Goal: Find specific page/section: Find specific page/section

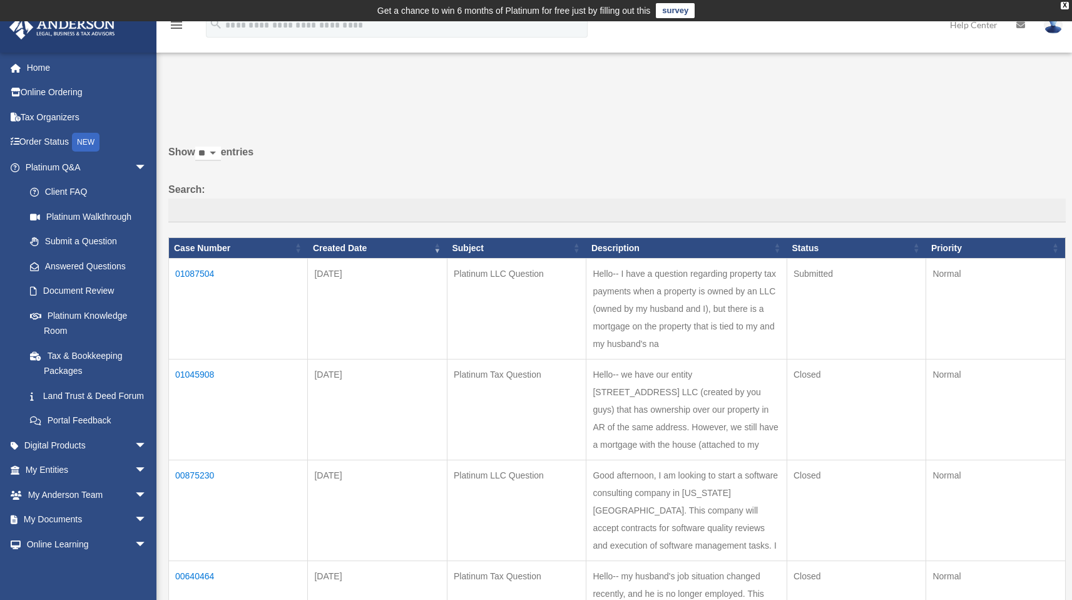
scroll to position [145, 0]
click at [106, 477] on link "My Entities arrow_drop_down" at bounding box center [87, 470] width 157 height 25
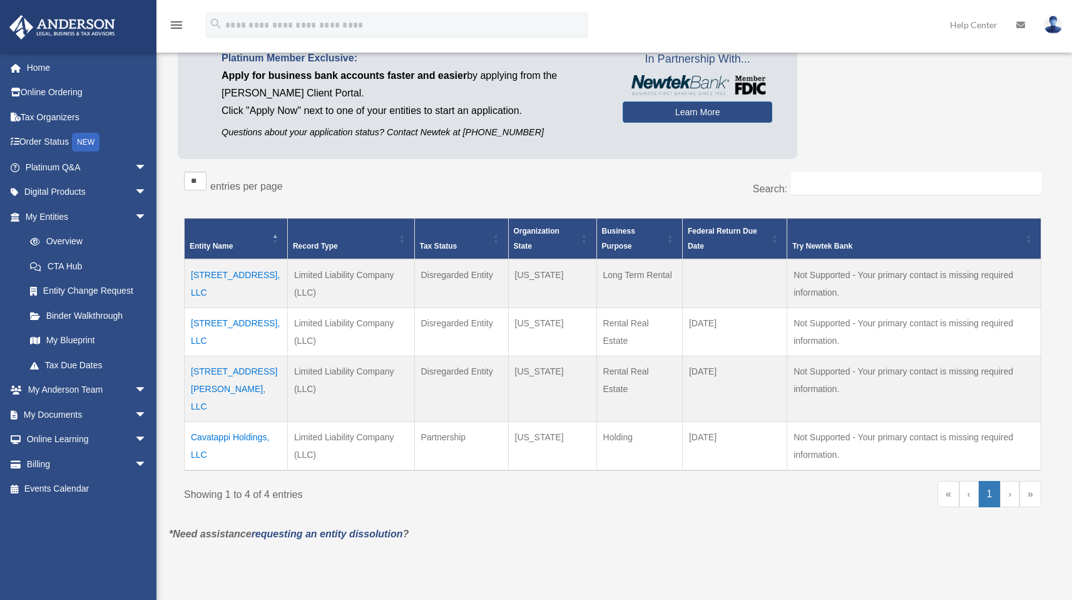
scroll to position [123, 0]
click at [201, 326] on td "[STREET_ADDRESS], LLC" at bounding box center [236, 331] width 103 height 48
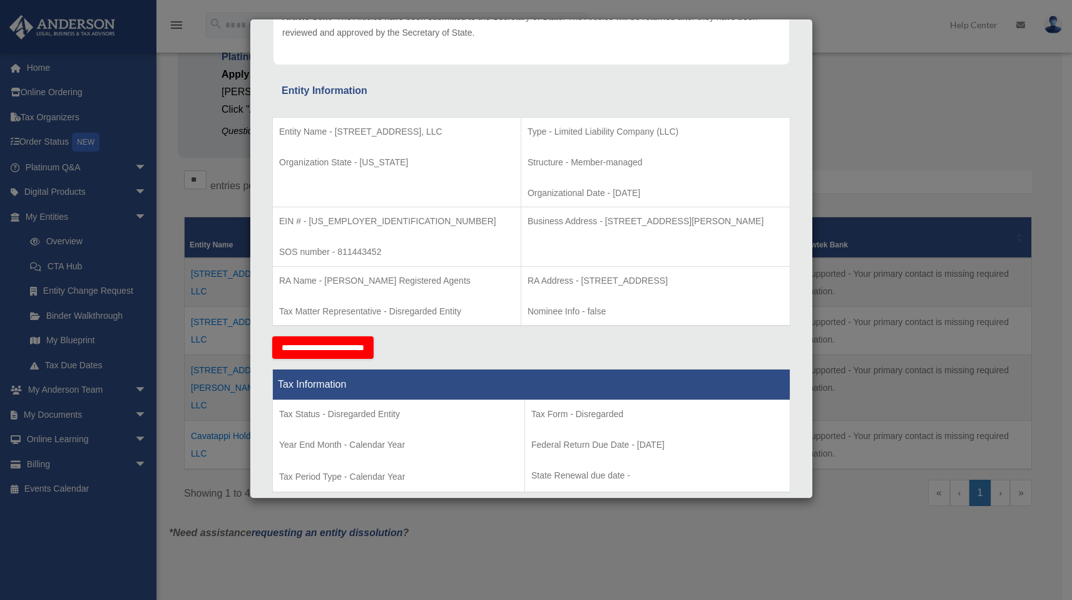
scroll to position [181, 0]
